Goal: Check status: Check status

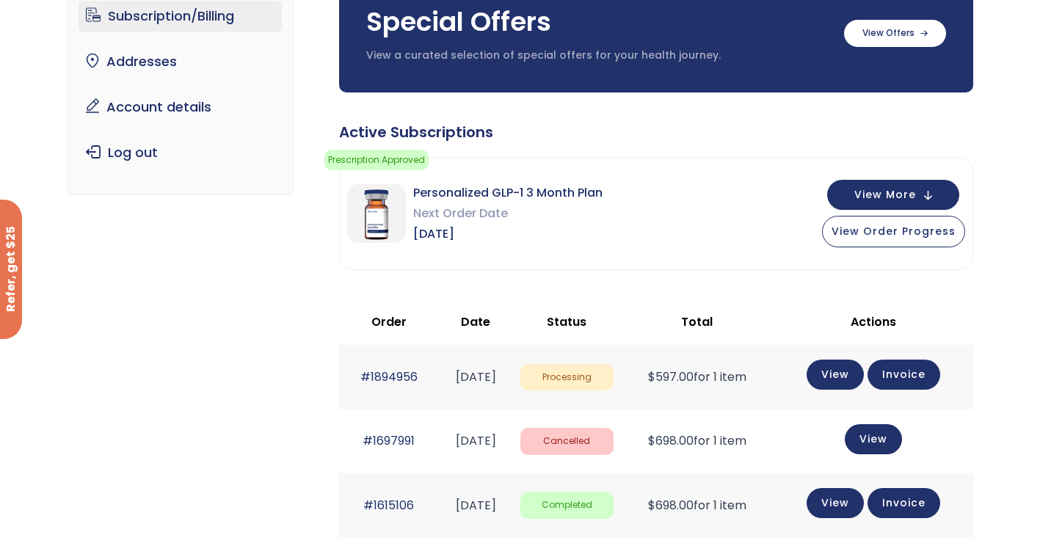
scroll to position [147, 0]
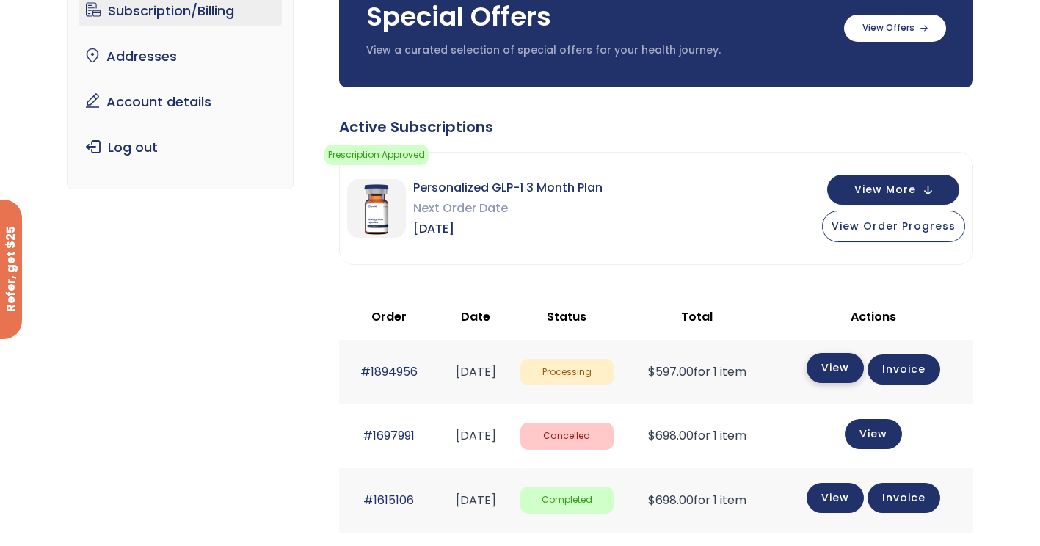
click at [852, 376] on link "View" at bounding box center [835, 368] width 57 height 30
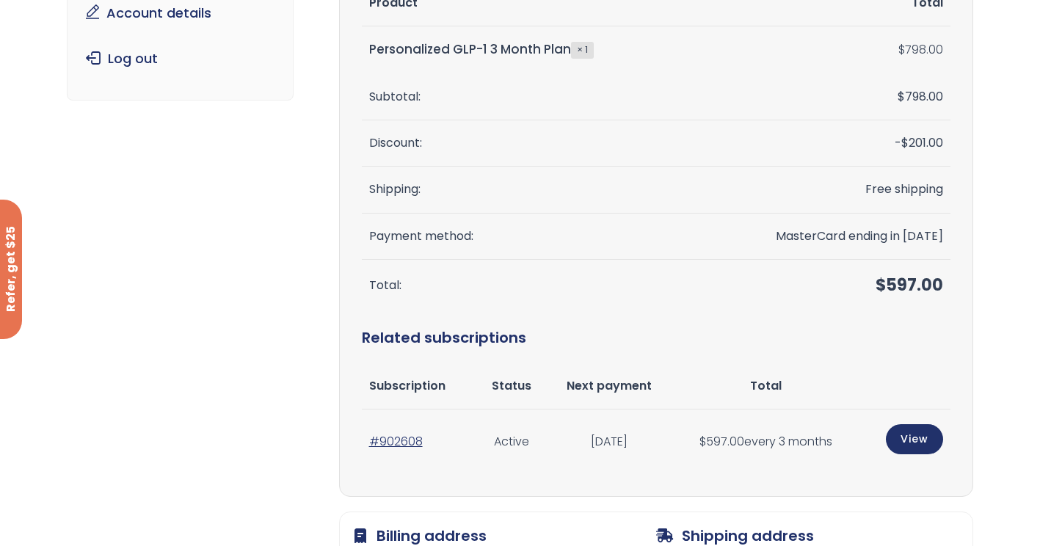
scroll to position [220, 0]
click at [918, 446] on link "View" at bounding box center [914, 439] width 57 height 30
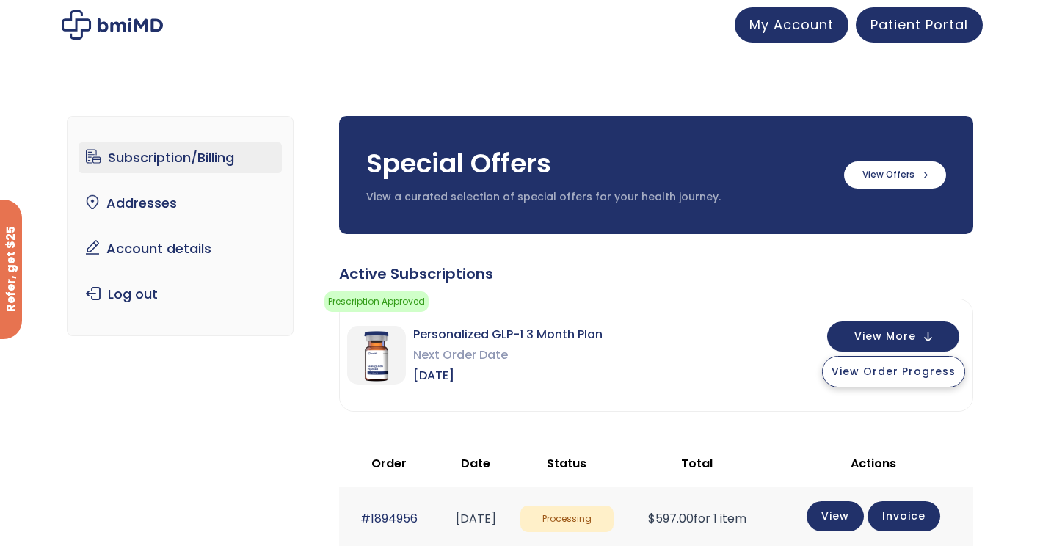
click at [902, 376] on span "View Order Progress" at bounding box center [894, 371] width 124 height 15
